Goal: Transaction & Acquisition: Purchase product/service

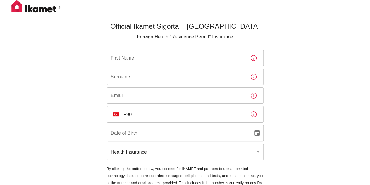
click at [166, 58] on input "First Name" at bounding box center [176, 58] width 139 height 16
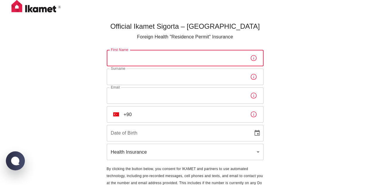
type input "Klimentsi"
type input "Kiryanau"
type input "zilcomyt@gmail.com"
click at [159, 116] on input "+90" at bounding box center [185, 114] width 122 height 16
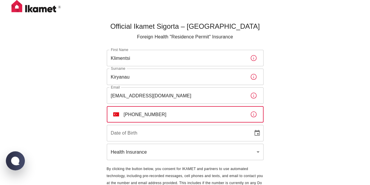
type input "+90 539 767 85 19"
click at [174, 131] on input "DD/MM/YYYY" at bounding box center [178, 133] width 142 height 16
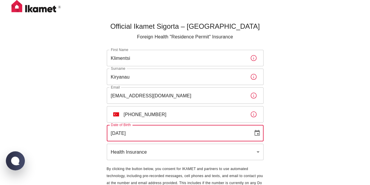
type input "25/02/2007"
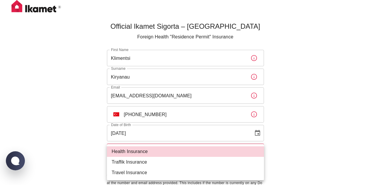
click at [163, 150] on body "Official Ikamet Sigorta – Turkey Foreign Health "Residence Permit" Insurance Fi…" at bounding box center [187, 107] width 375 height 214
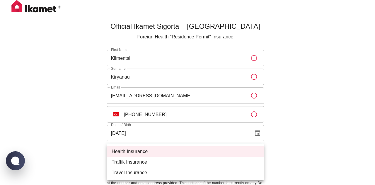
click at [277, 142] on div at bounding box center [187, 92] width 375 height 185
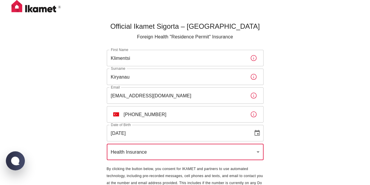
scroll to position [29, 0]
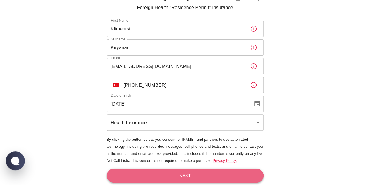
click at [234, 177] on button "Next" at bounding box center [185, 175] width 157 height 14
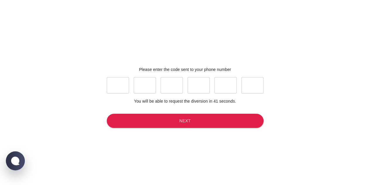
click at [124, 89] on input "text" at bounding box center [118, 85] width 22 height 16
type input "3"
type input "9"
type input "5"
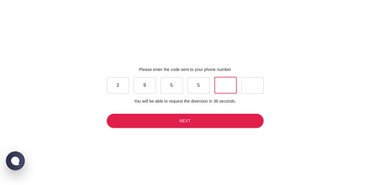
type input "1"
type input "2"
click at [149, 112] on div "Please enter the code sent to your phone number 3 ​ 9 ​ 5 ​ 5 ​ 1 ​ 2 ​ You wil…" at bounding box center [185, 97] width 162 height 185
click at [154, 118] on button "Next" at bounding box center [185, 121] width 157 height 14
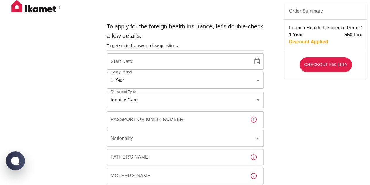
type input "b7343ef8-d55e-4554-96a8-76e30347e985"
type input "[DATE]"
click at [154, 118] on input "Passport or Kimlik Number" at bounding box center [176, 119] width 139 height 16
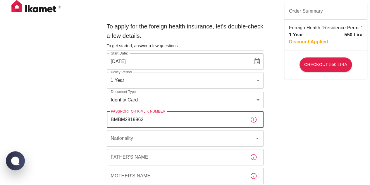
click at [119, 120] on input "BMBM2819962" at bounding box center [176, 119] width 139 height 16
type input "BM2819962"
click at [147, 133] on input "Nationality" at bounding box center [176, 138] width 135 height 11
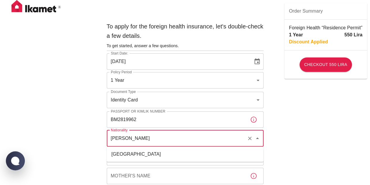
click at [131, 152] on li "Belarus" at bounding box center [185, 154] width 157 height 11
type input "Belarus"
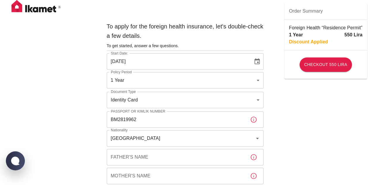
click at [139, 155] on div "Father's Name Father's Name" at bounding box center [185, 157] width 157 height 16
click at [139, 155] on input "Father's Name" at bounding box center [176, 157] width 139 height 16
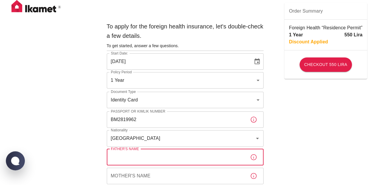
type input "L"
type input "Konstantin"
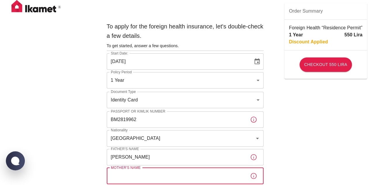
click at [135, 175] on input "Mother's Name" at bounding box center [176, 175] width 139 height 16
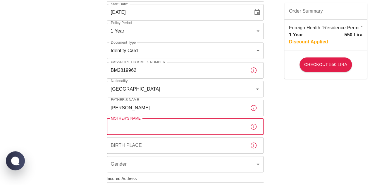
scroll to position [55, 0]
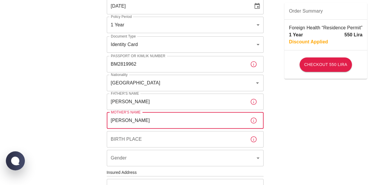
type input "Natallia"
click at [137, 141] on input "Birth Place" at bounding box center [176, 139] width 139 height 16
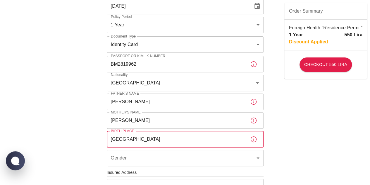
type input "Russia"
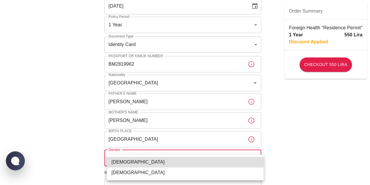
click at [131, 153] on body "To apply for the foreign health insurance, let's double-check a few details. To…" at bounding box center [185, 172] width 370 height 454
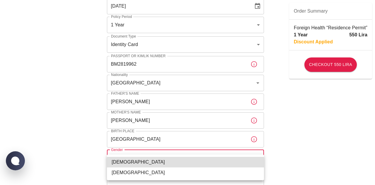
click at [130, 163] on li "Male" at bounding box center [185, 162] width 157 height 11
type input "male"
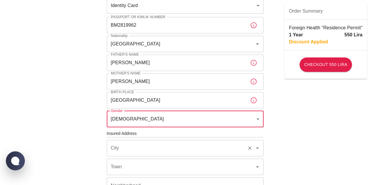
scroll to position [146, 0]
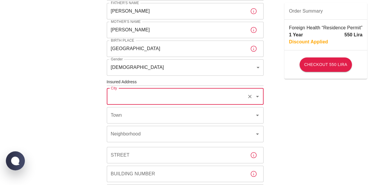
drag, startPoint x: 151, startPoint y: 98, endPoint x: 123, endPoint y: 93, distance: 28.5
click at [123, 93] on input "City" at bounding box center [176, 96] width 135 height 11
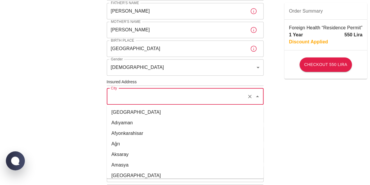
click at [123, 93] on input "City" at bounding box center [176, 96] width 135 height 11
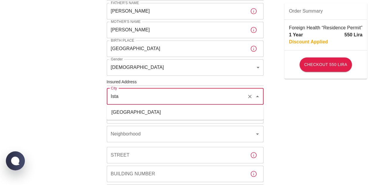
click at [119, 111] on li "İstanbul" at bounding box center [185, 112] width 157 height 11
type input "İstanbul"
click at [125, 117] on input "Town" at bounding box center [176, 114] width 135 height 11
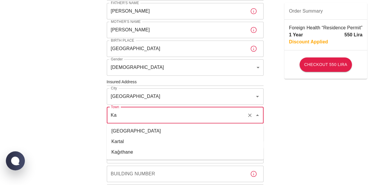
click at [121, 128] on li "Kadıköy" at bounding box center [185, 131] width 157 height 11
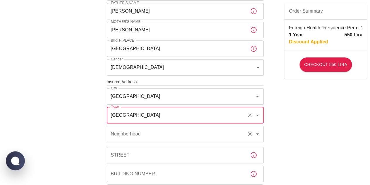
type input "Kadıköy"
click at [124, 133] on div "Neighborhood Neighborhood" at bounding box center [185, 134] width 157 height 16
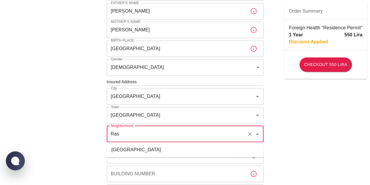
click at [123, 149] on li "Rasimpaşa" at bounding box center [185, 149] width 157 height 11
type input "Rasimpaşa"
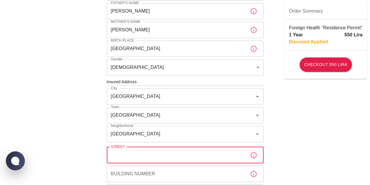
click at [122, 152] on input "Street" at bounding box center [176, 155] width 139 height 16
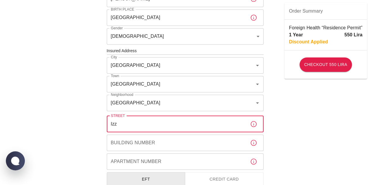
scroll to position [177, 0]
type input "Izzettin"
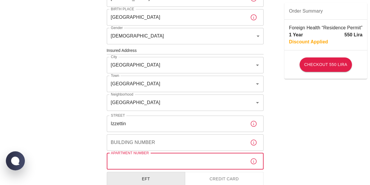
click at [192, 153] on input "Apartment Number" at bounding box center [176, 161] width 139 height 16
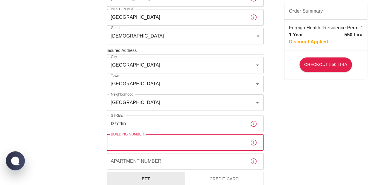
click at [187, 144] on input "Building Number" at bounding box center [176, 142] width 139 height 16
type input "109"
click at [150, 162] on input "Apartment Number" at bounding box center [176, 161] width 139 height 16
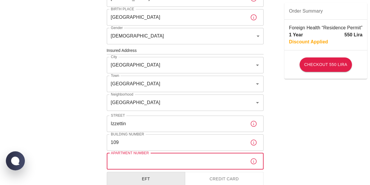
type input "5"
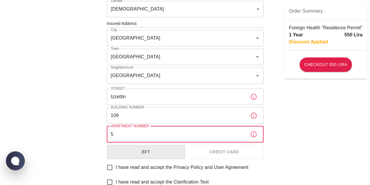
scroll to position [205, 0]
click at [142, 167] on span "I have read and accept the Privacy Policy and User Agreement" at bounding box center [182, 166] width 133 height 7
click at [116, 167] on input "I have read and accept the Privacy Policy and User Agreement" at bounding box center [110, 166] width 12 height 12
checkbox input "true"
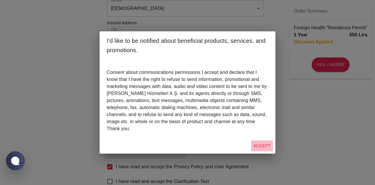
click at [267, 140] on button "Accept" at bounding box center [262, 145] width 22 height 11
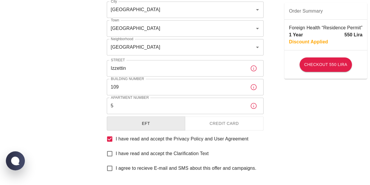
scroll to position [233, 0]
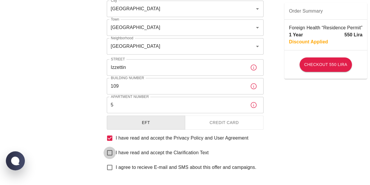
click at [108, 152] on input "I have read and accept the Clarification Text" at bounding box center [110, 152] width 12 height 12
checkbox input "true"
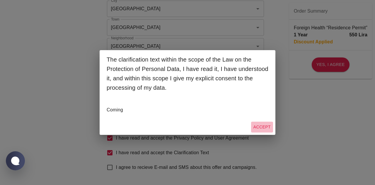
click at [259, 128] on button "Accept" at bounding box center [262, 126] width 22 height 11
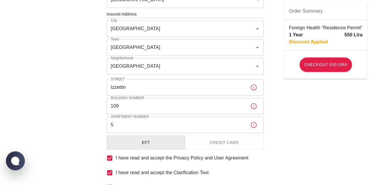
scroll to position [211, 0]
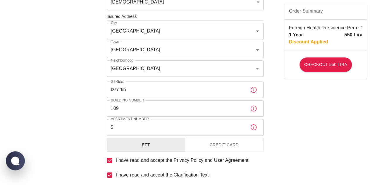
click at [246, 142] on button "Credit Card" at bounding box center [224, 145] width 79 height 14
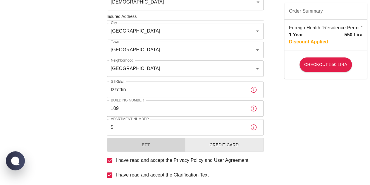
click at [165, 142] on button "EFT" at bounding box center [146, 145] width 79 height 14
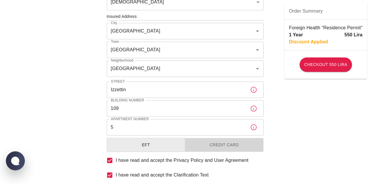
click at [205, 143] on button "Credit Card" at bounding box center [224, 145] width 79 height 14
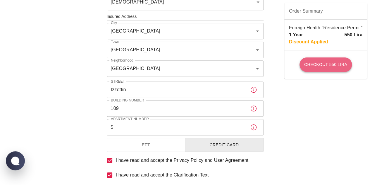
click at [320, 66] on button "Checkout 550 Lira" at bounding box center [326, 64] width 52 height 14
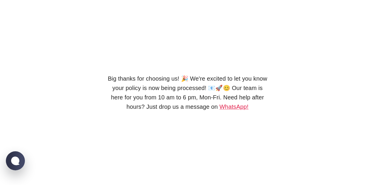
click at [187, 74] on lord-icon at bounding box center [187, 74] width 0 height 0
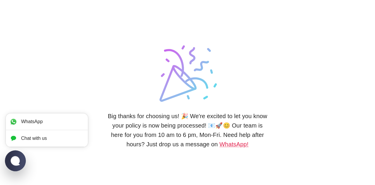
click at [13, 164] on jdiv at bounding box center [15, 160] width 11 height 10
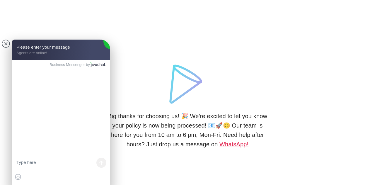
click at [136, 88] on div "Big thanks for choosing us! 🎉 We're excited to let you know your policy is now …" at bounding box center [188, 92] width 162 height 185
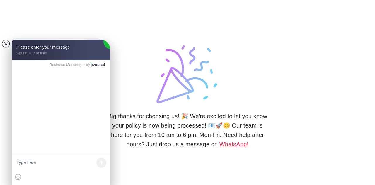
click at [4, 48] on jdiv at bounding box center [6, 44] width 8 height 8
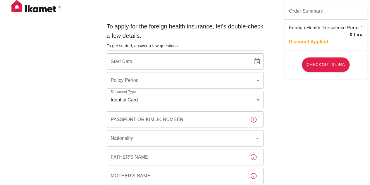
type input "b7343ef8-d55e-4554-96a8-76e30347e985"
type input "[DATE]"
